Goal: Transaction & Acquisition: Purchase product/service

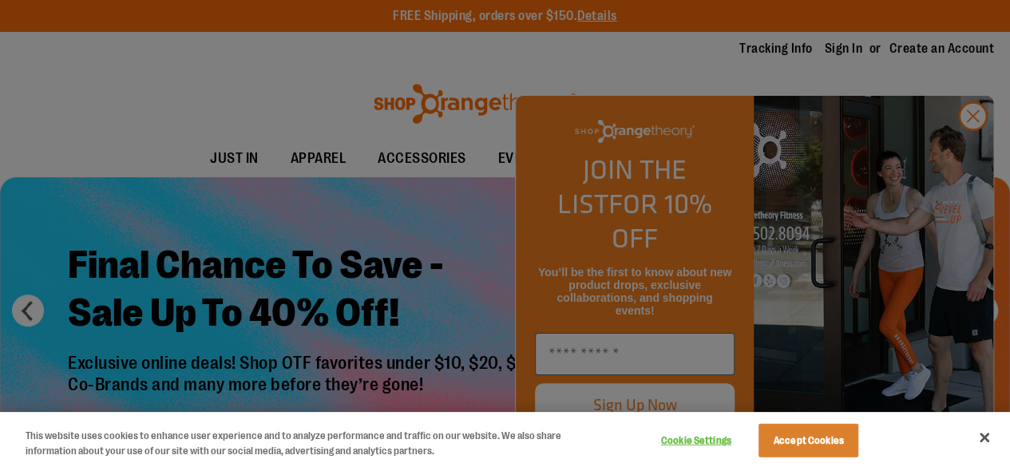
click at [966, 150] on div at bounding box center [505, 233] width 1010 height 467
click at [841, 450] on button "Accept Cookies" at bounding box center [809, 441] width 100 height 34
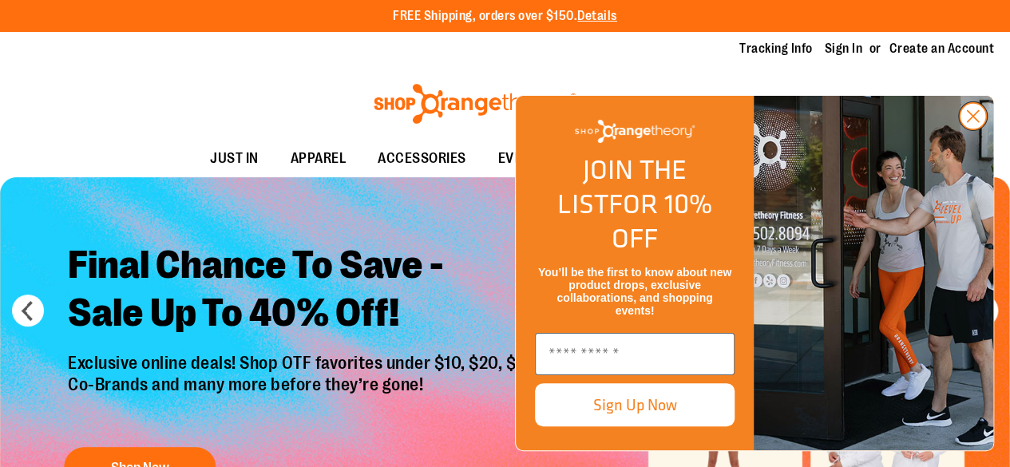
click at [971, 122] on icon "Close dialog" at bounding box center [973, 116] width 11 height 11
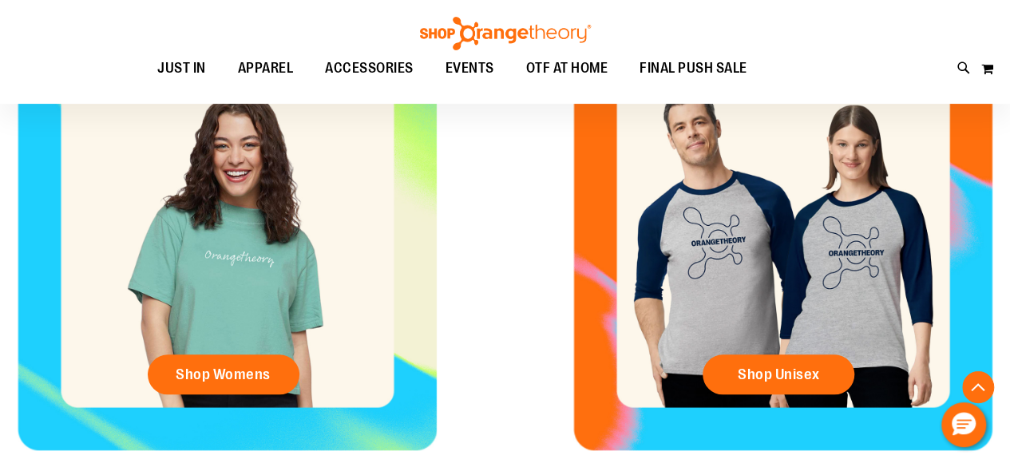
scroll to position [641, 0]
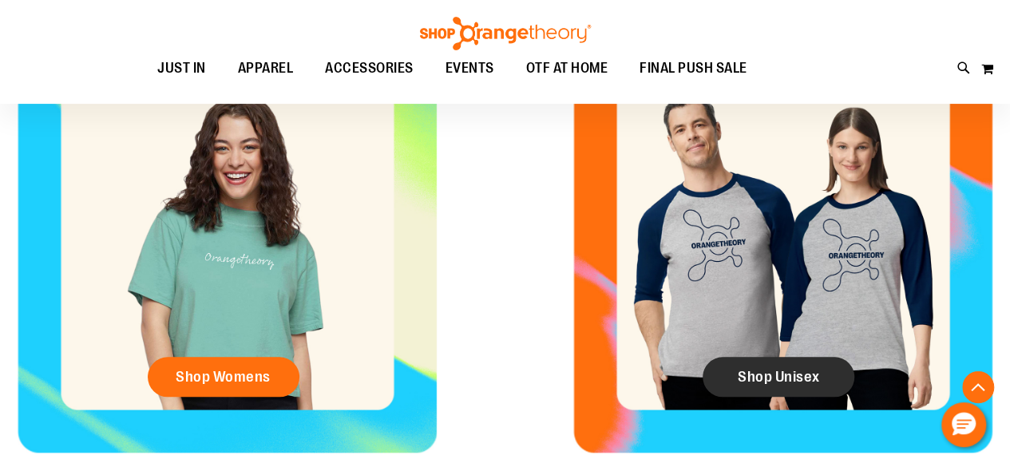
click at [730, 370] on link "Shop Unisex" at bounding box center [779, 377] width 152 height 40
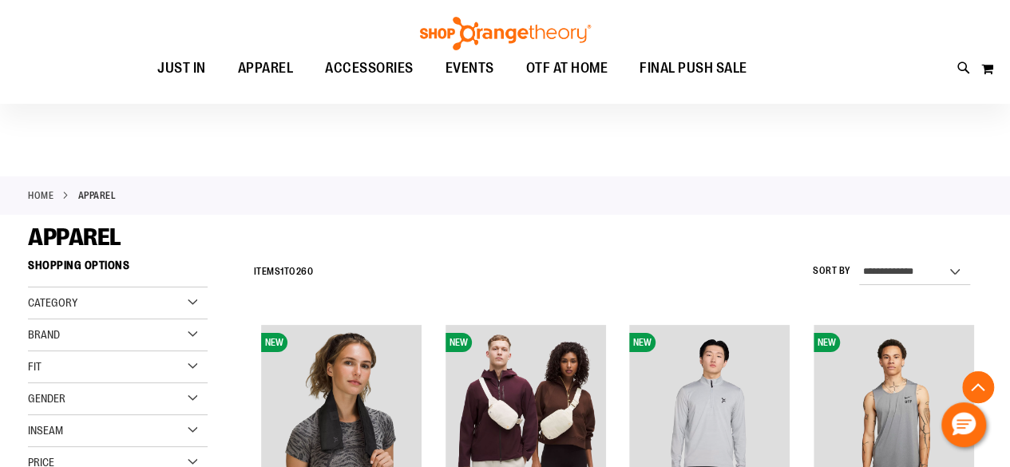
scroll to position [409, 0]
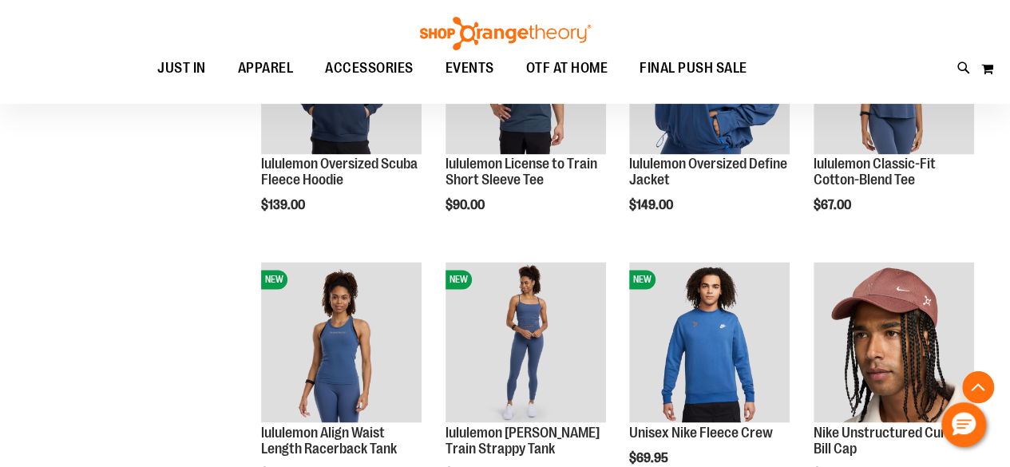
scroll to position [1546, 0]
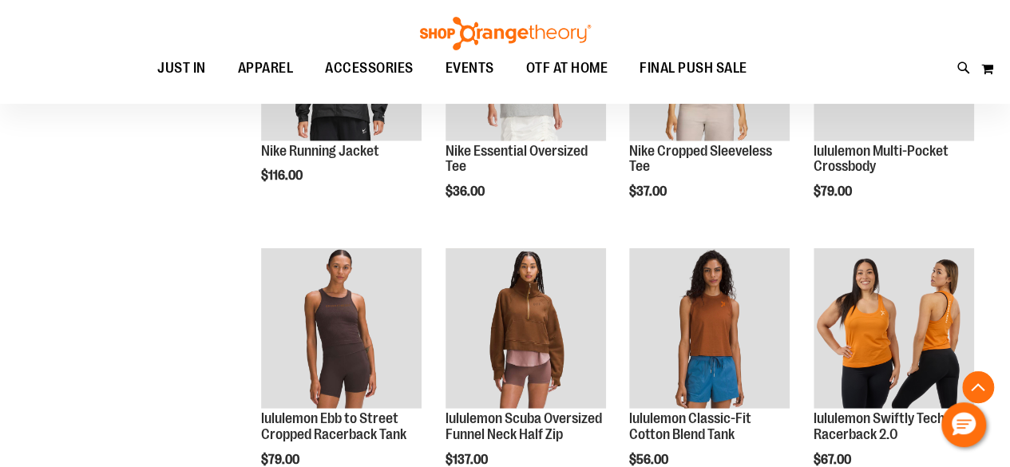
scroll to position [2363, 0]
